Goal: Task Accomplishment & Management: Manage account settings

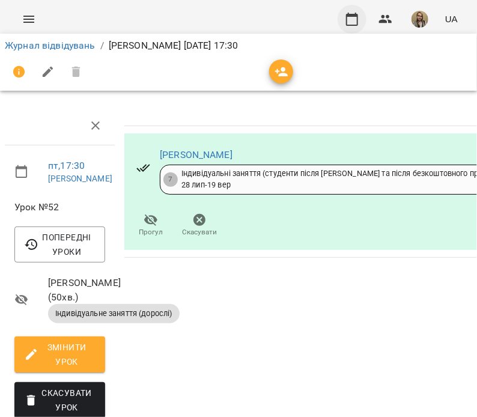
click at [350, 17] on icon "button" at bounding box center [352, 19] width 14 height 14
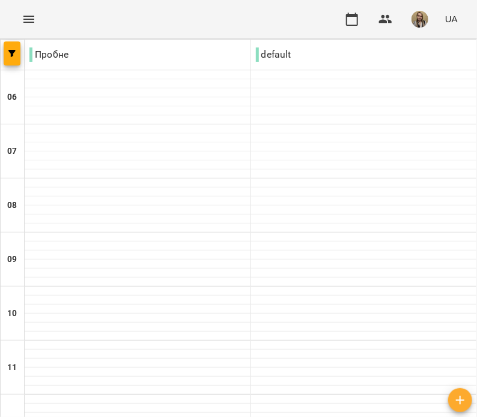
scroll to position [480, 0]
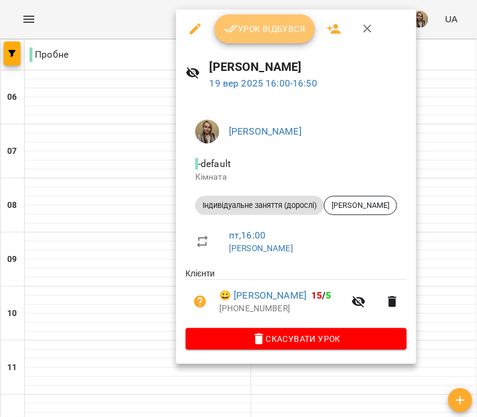
click at [259, 27] on span "Урок відбувся" at bounding box center [265, 29] width 82 height 14
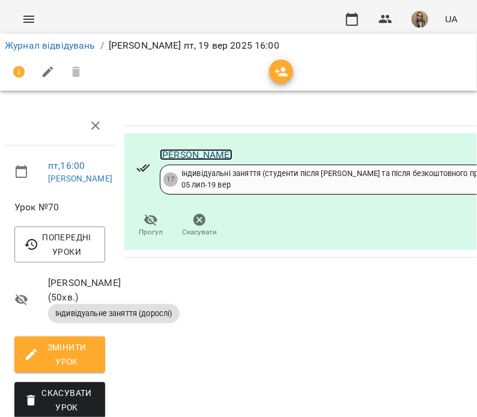
click at [232, 149] on link "[PERSON_NAME]" at bounding box center [196, 154] width 73 height 11
